Goal: Information Seeking & Learning: Compare options

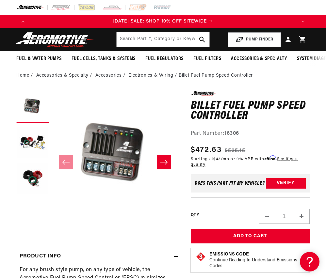
scroll to position [0, 267]
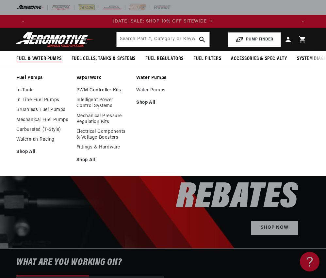
click at [92, 92] on link "PWM Controller Kits" at bounding box center [103, 90] width 54 height 6
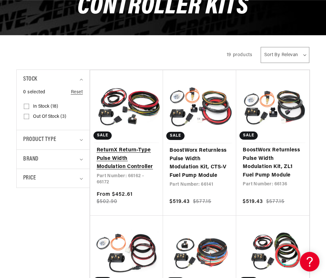
scroll to position [0, 534]
click at [117, 154] on link "ReturnX Return-Type Pulse Width Modulation Controller" at bounding box center [127, 158] width 60 height 25
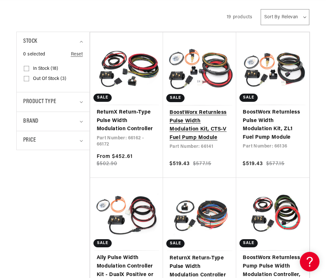
scroll to position [170, 0]
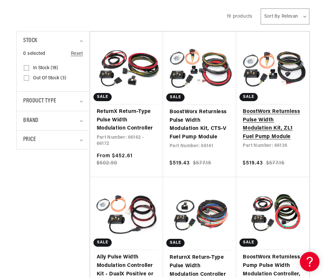
click at [251, 129] on link "BoostWorx Returnless Pulse Width Modulation Kit, ZL1 Fuel Pump Module" at bounding box center [272, 124] width 60 height 33
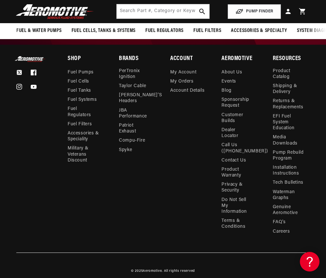
scroll to position [0, 267]
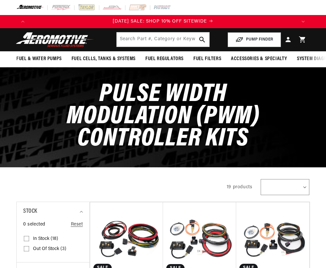
select select
